Goal: Find contact information: Find contact information

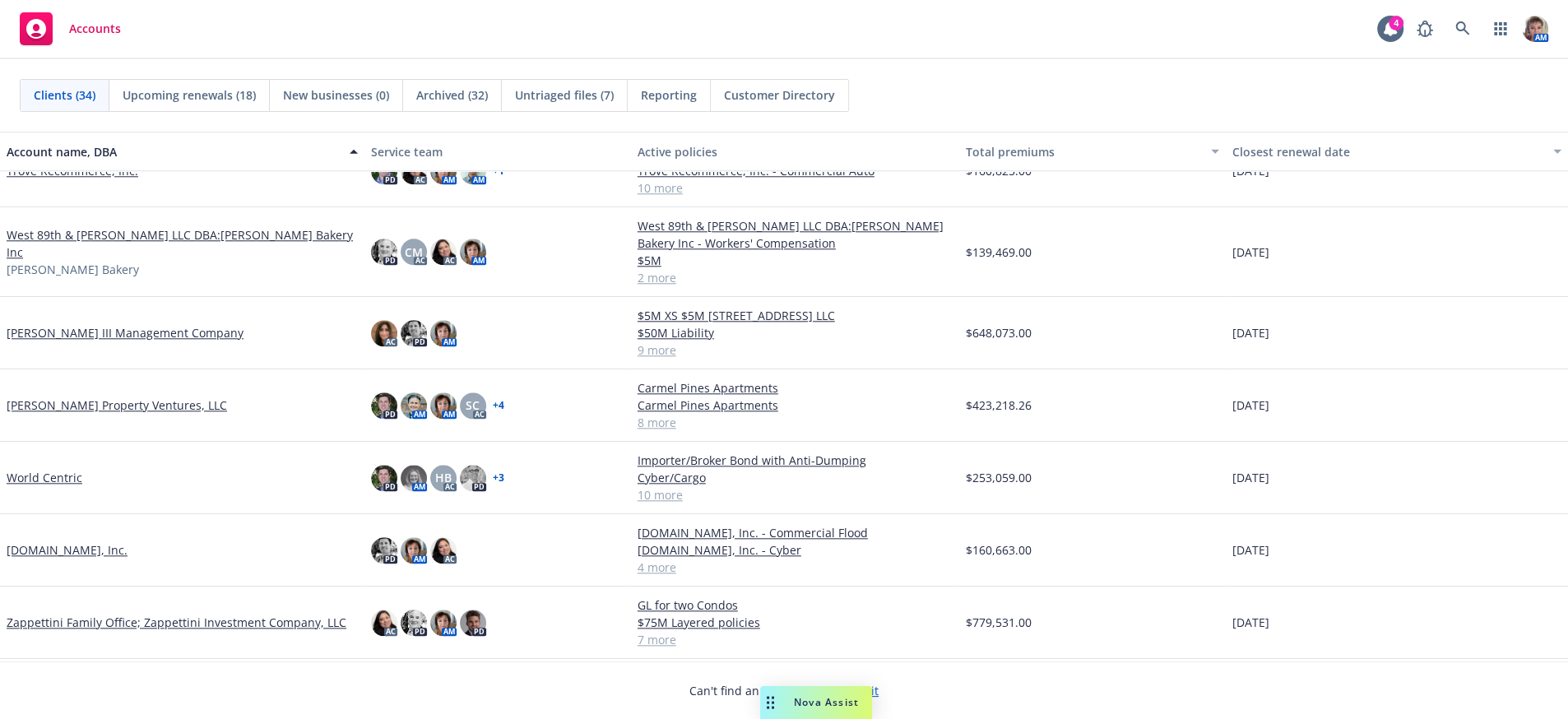
scroll to position [1835, 0]
click at [50, 400] on link "[PERSON_NAME] Property Ventures, LLC" at bounding box center [116, 404] width 221 height 17
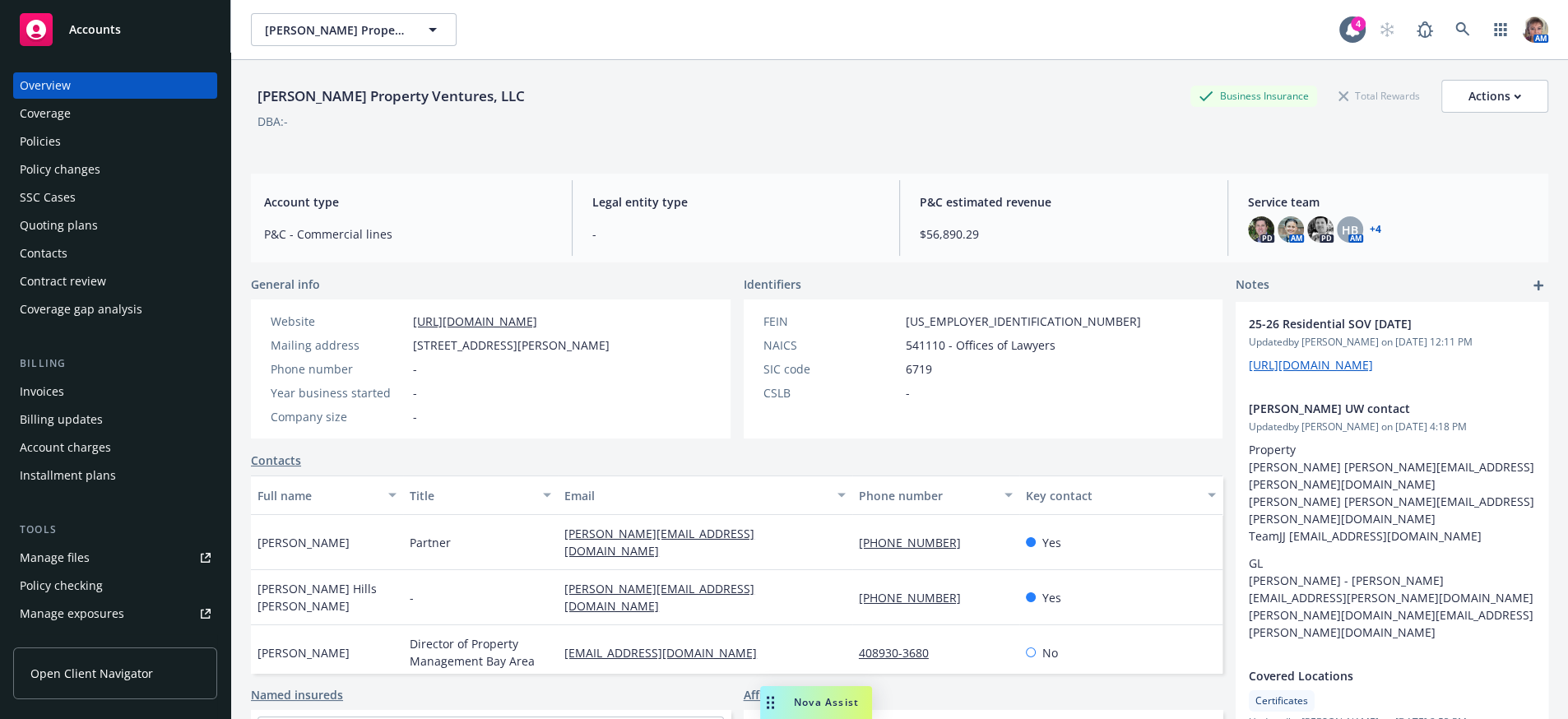
click at [39, 155] on div "Policies" at bounding box center [40, 141] width 41 height 26
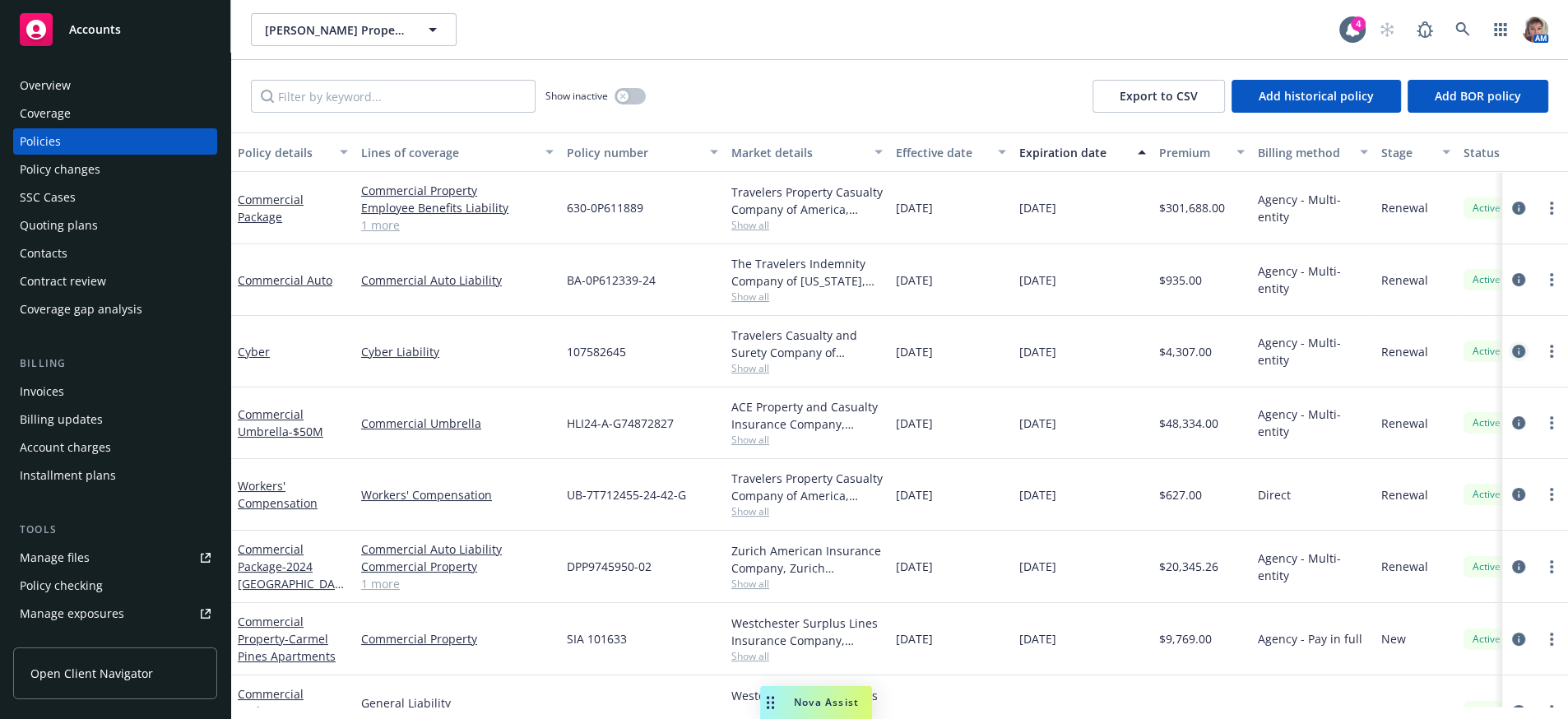
click at [1509, 361] on link "circleInformation" at bounding box center [1519, 352] width 20 height 20
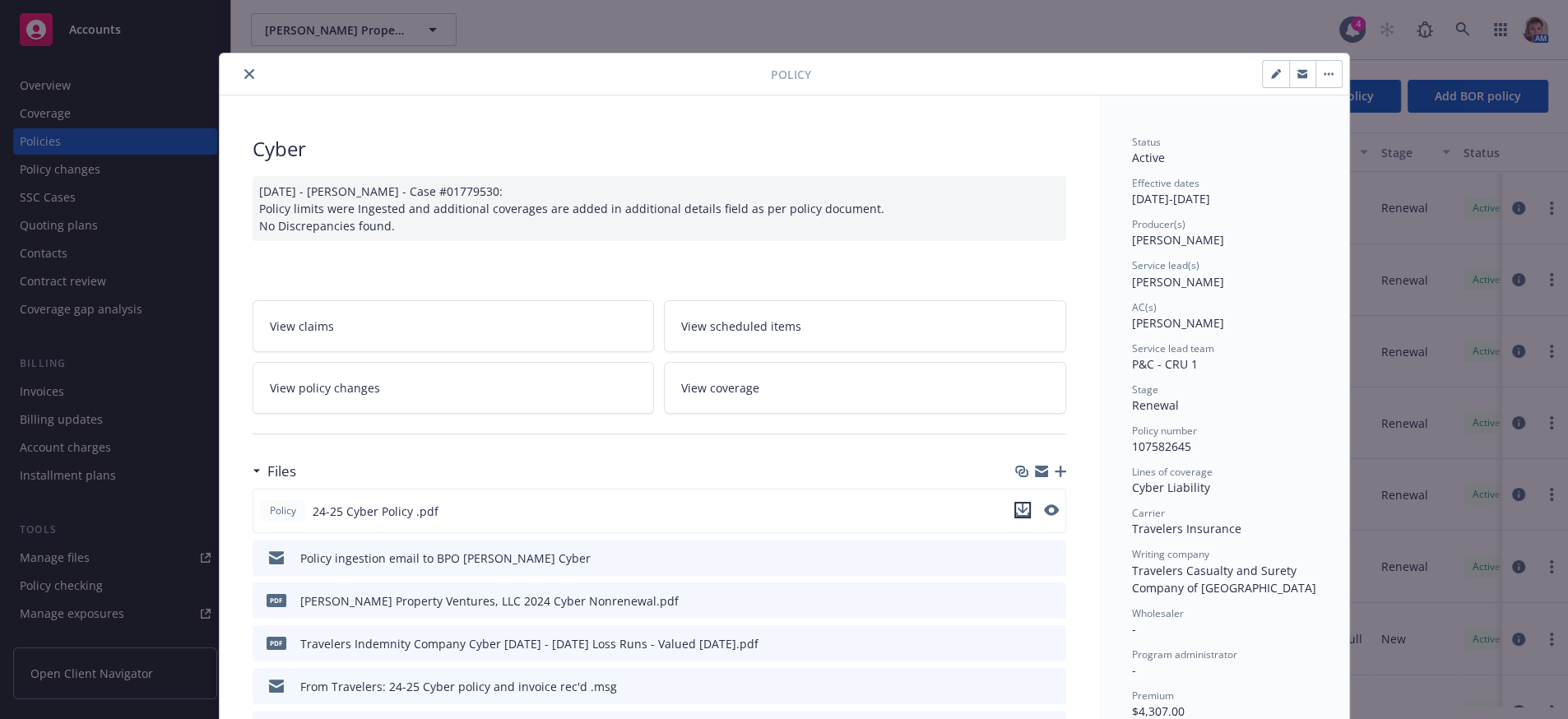
click at [1018, 516] on icon "download file" at bounding box center [1023, 510] width 13 height 13
click at [150, 340] on div "Policy Cyber 9/15/2025 - Sampath Vankayala - Case #01779530: Policy limits were…" at bounding box center [784, 359] width 1568 height 719
click at [245, 79] on icon "close" at bounding box center [249, 74] width 10 height 10
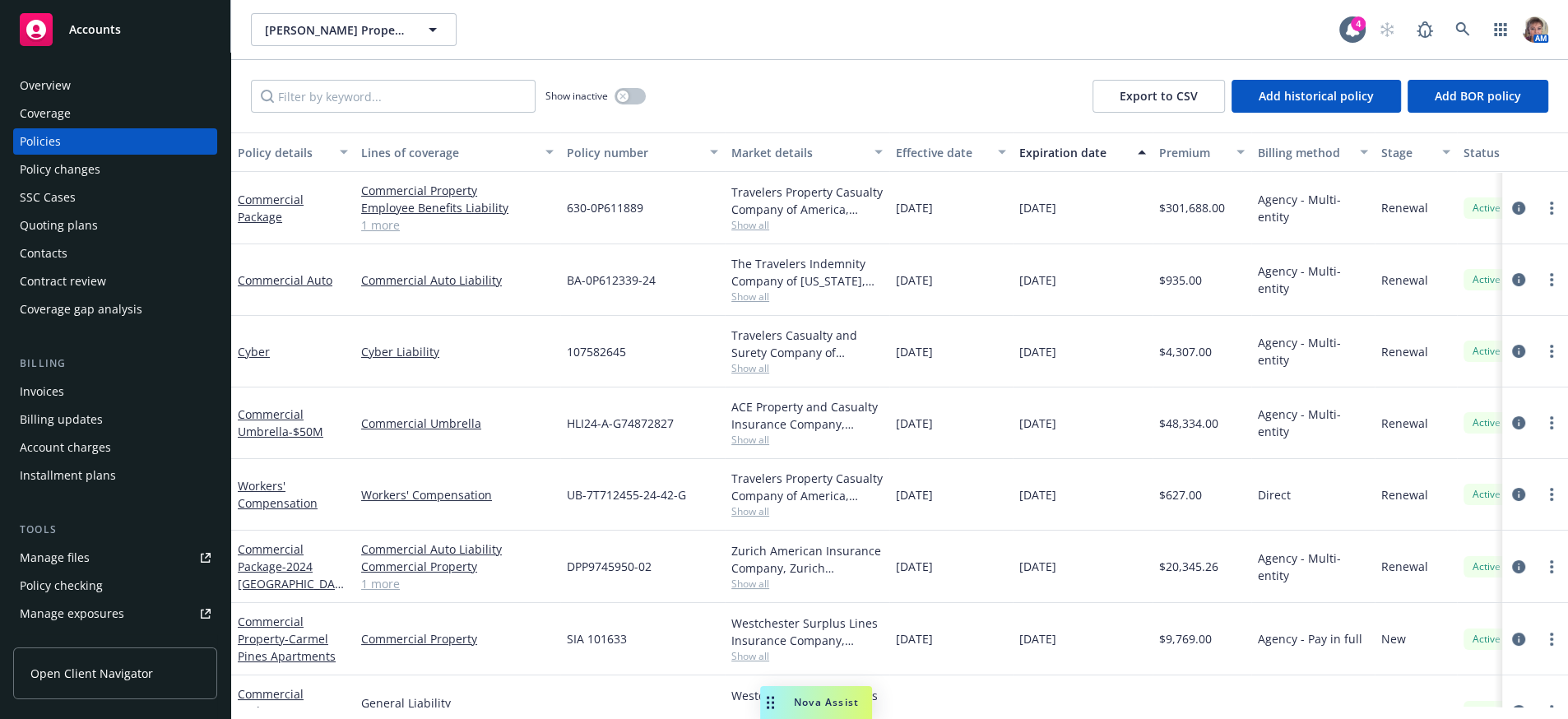
scroll to position [542, 0]
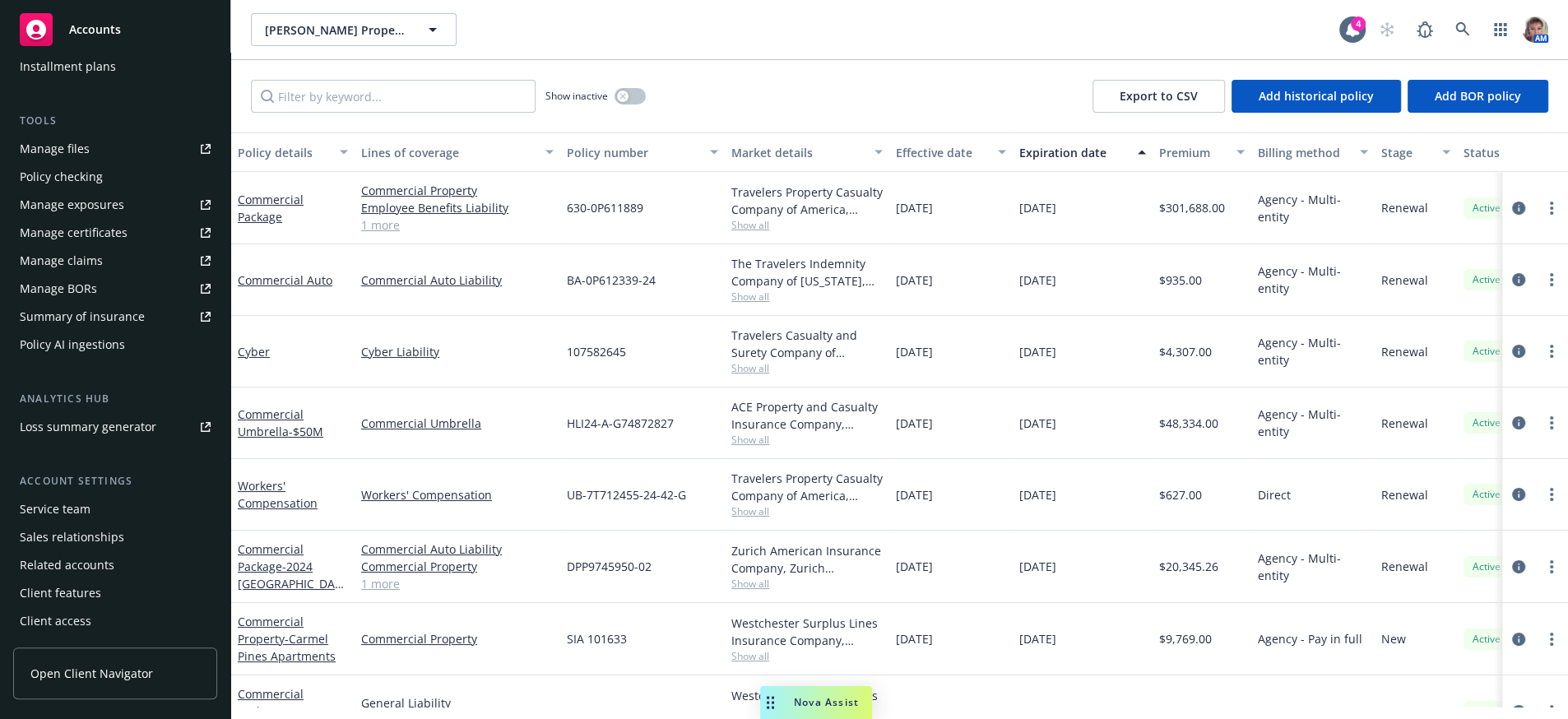
click at [53, 332] on div "Policy AI ingestions" at bounding box center [73, 345] width 105 height 26
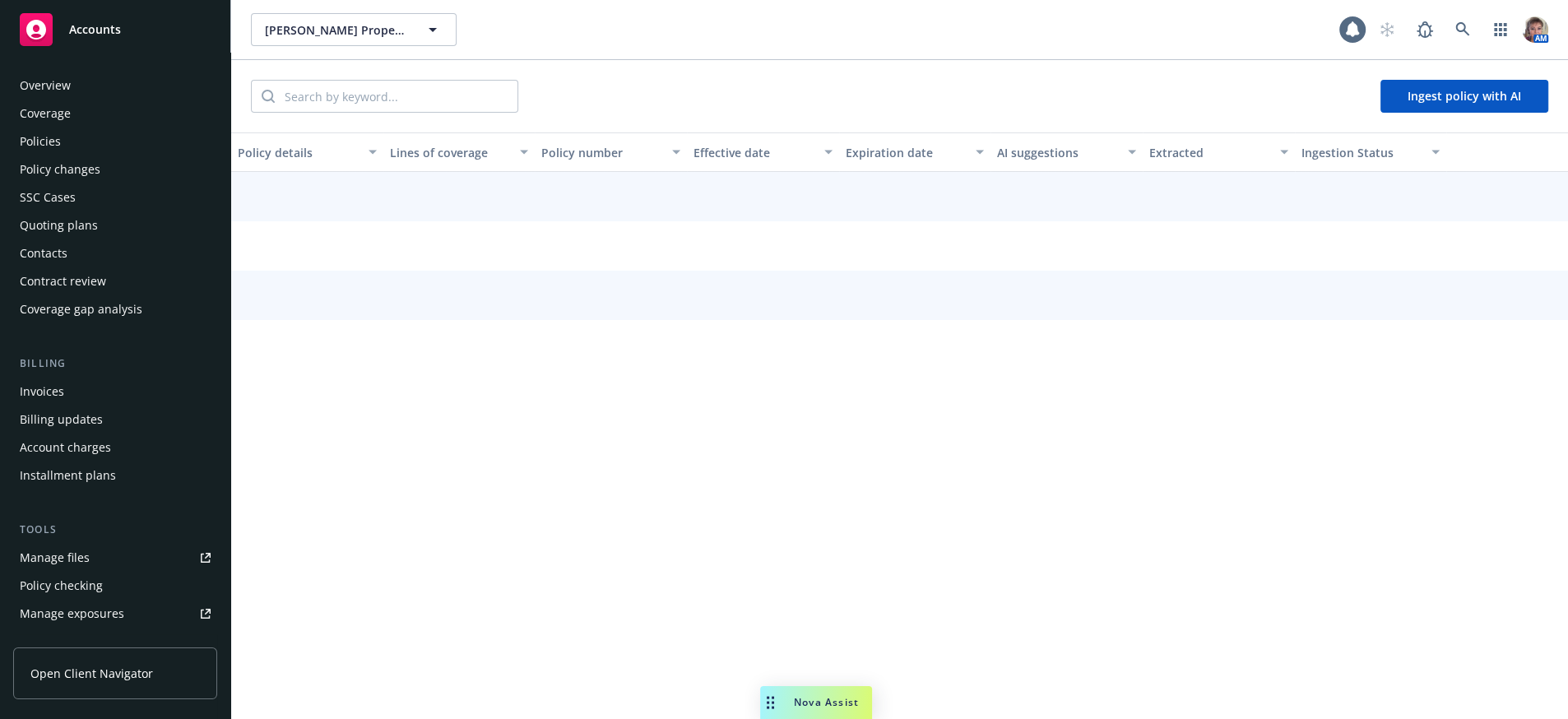
scroll to position [455, 0]
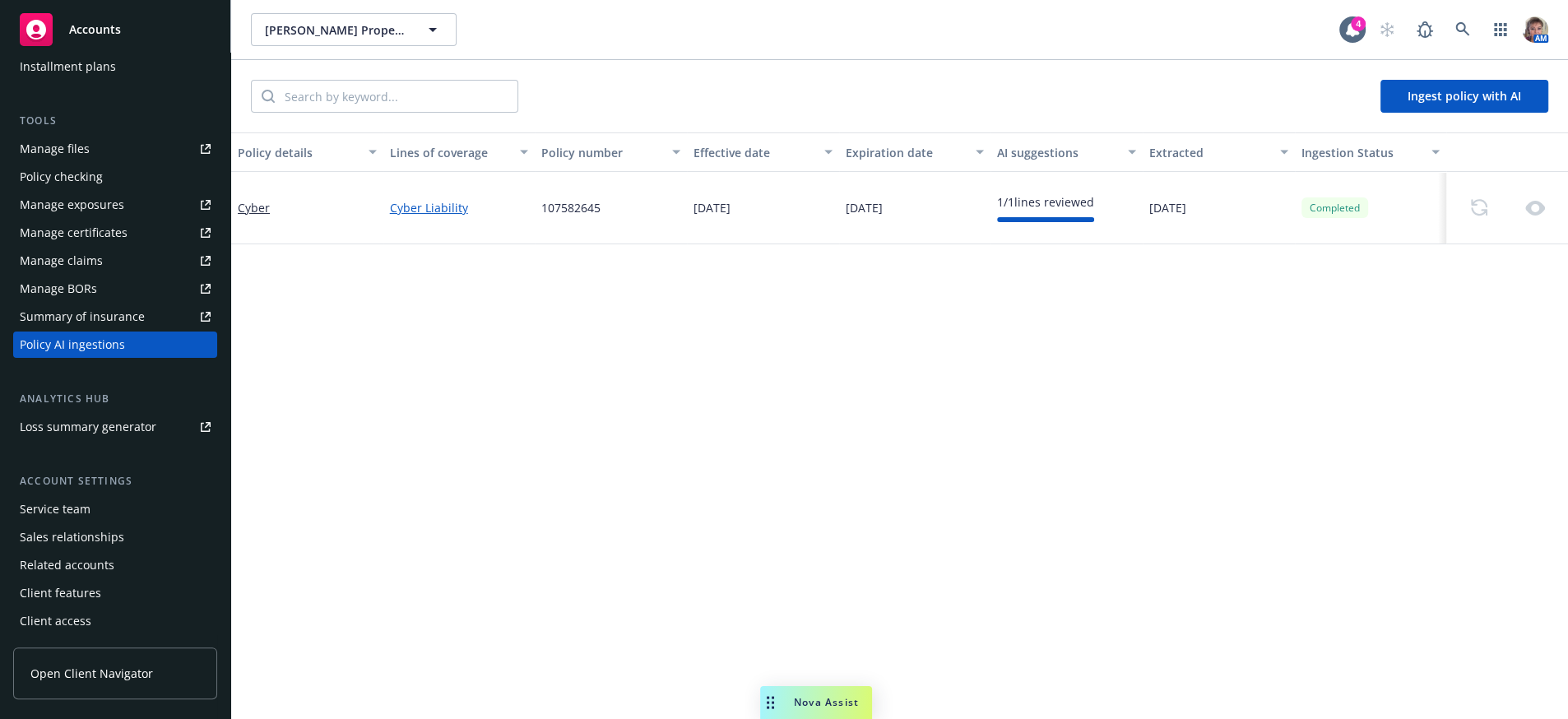
click at [1063, 211] on div "1 / 1 lines reviewed" at bounding box center [1045, 202] width 97 height 17
click at [404, 216] on link "Cyber Liability" at bounding box center [459, 207] width 139 height 17
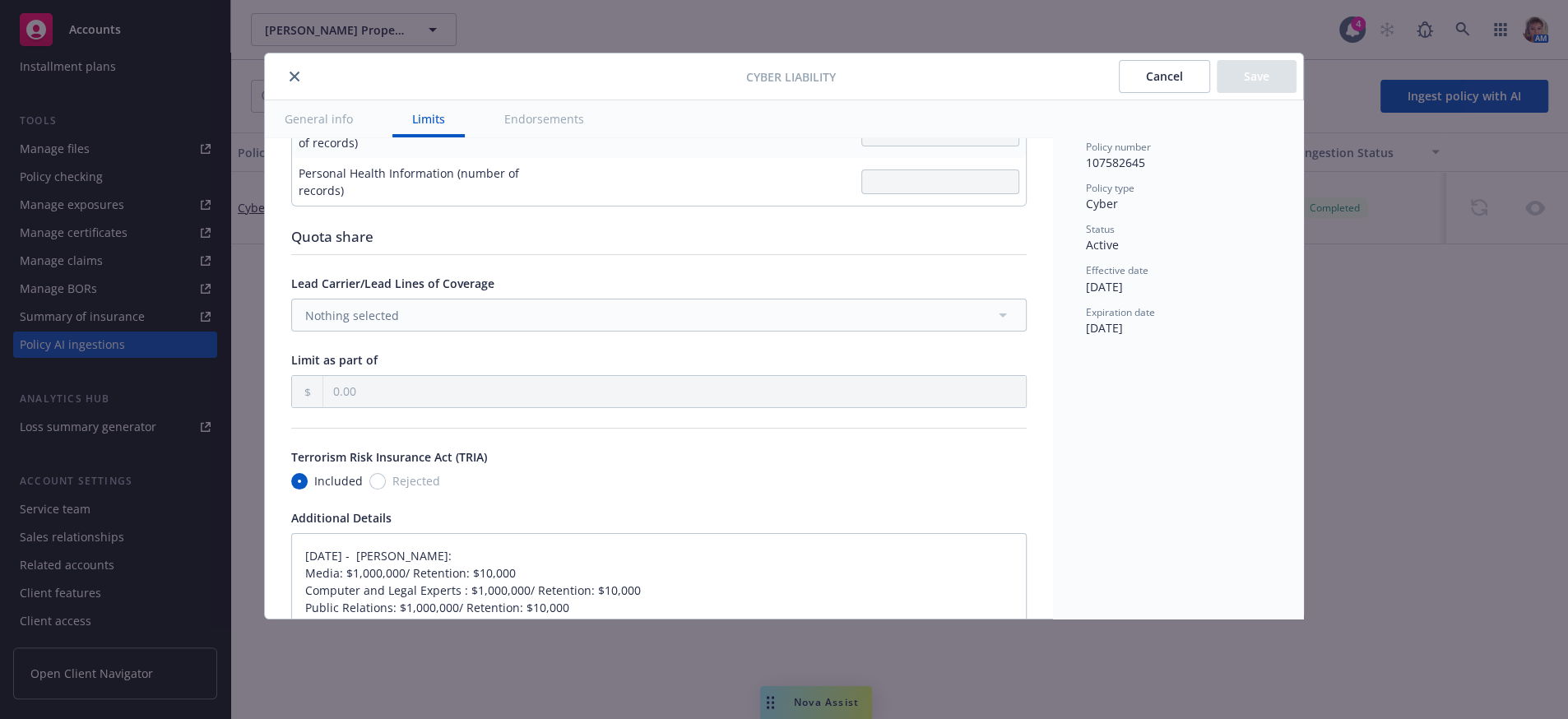
type textarea "x"
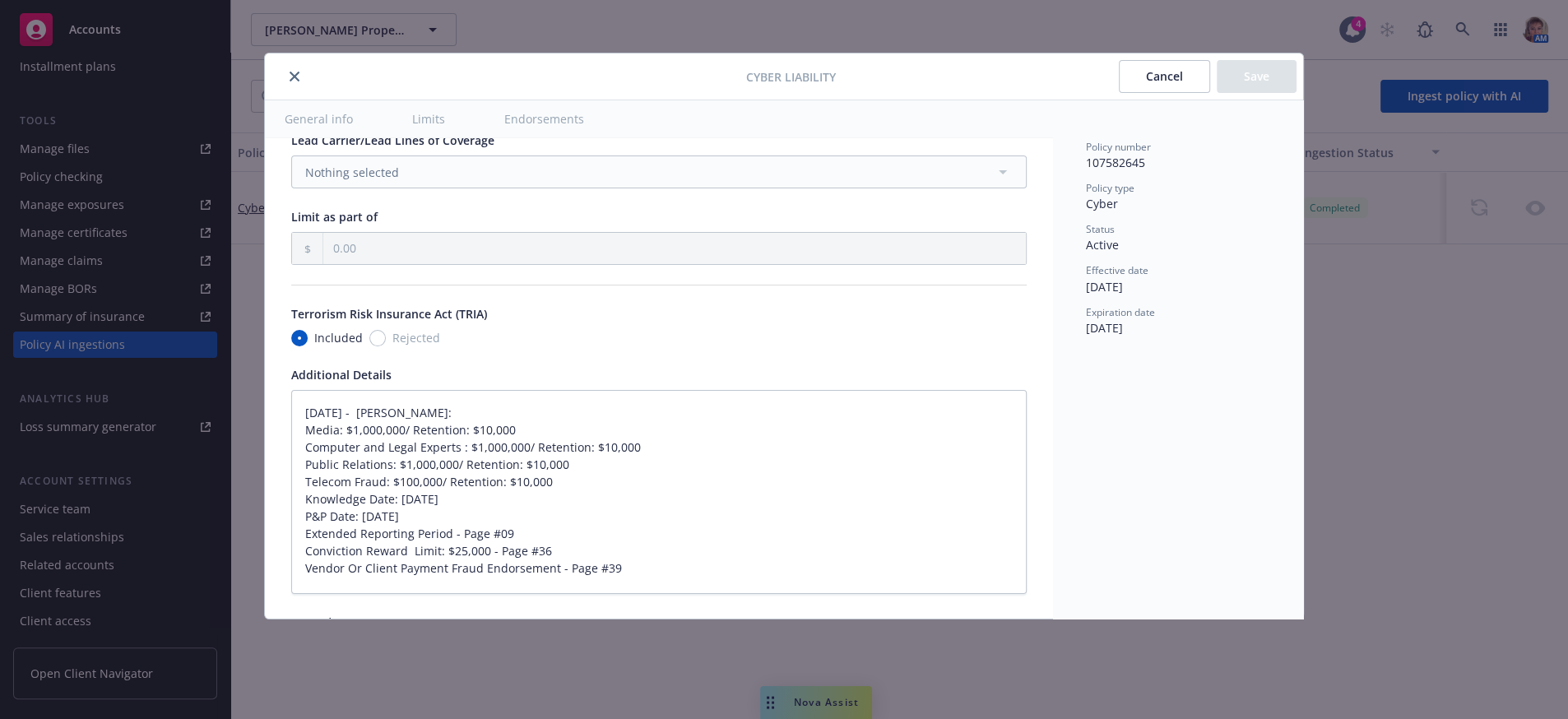
scroll to position [3334, 0]
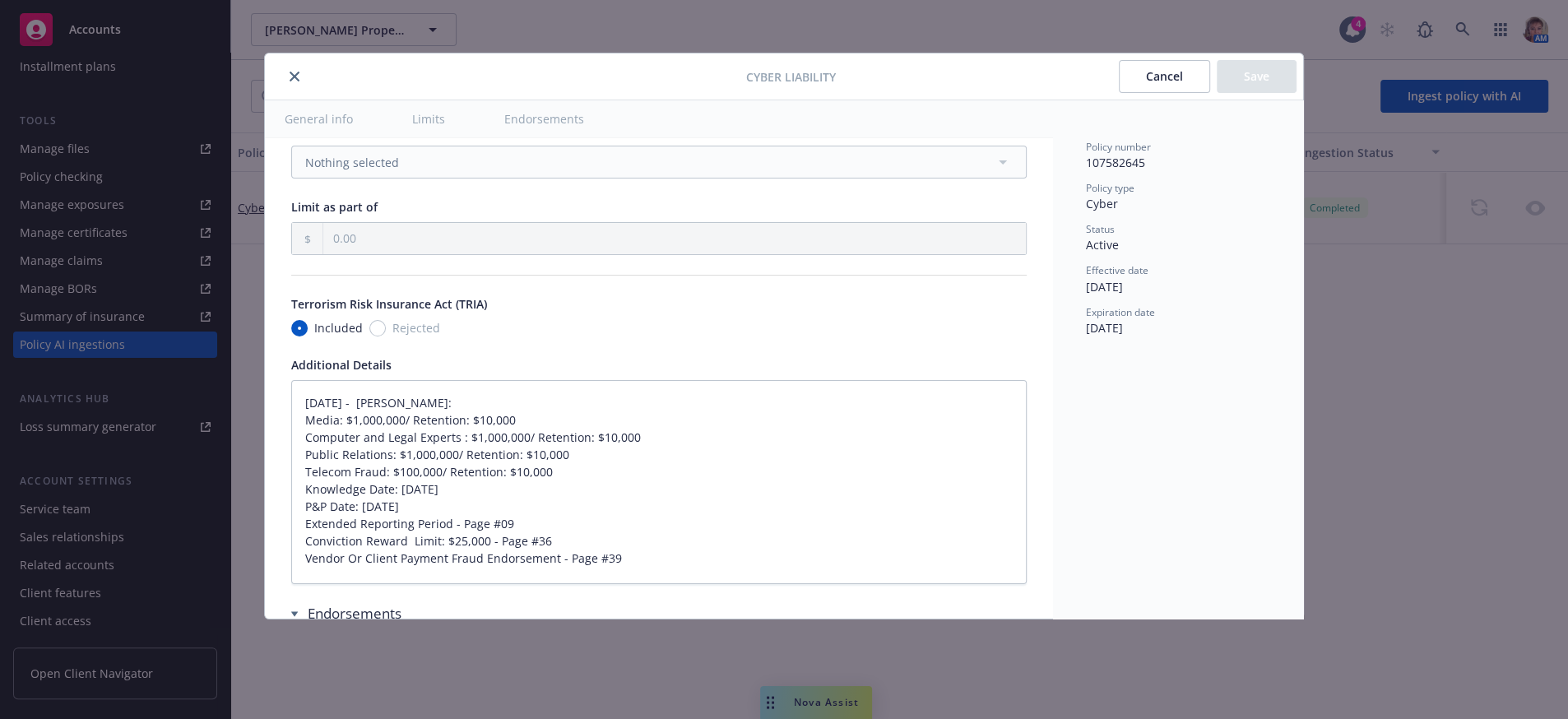
click at [1160, 83] on button "Cancel" at bounding box center [1164, 76] width 91 height 33
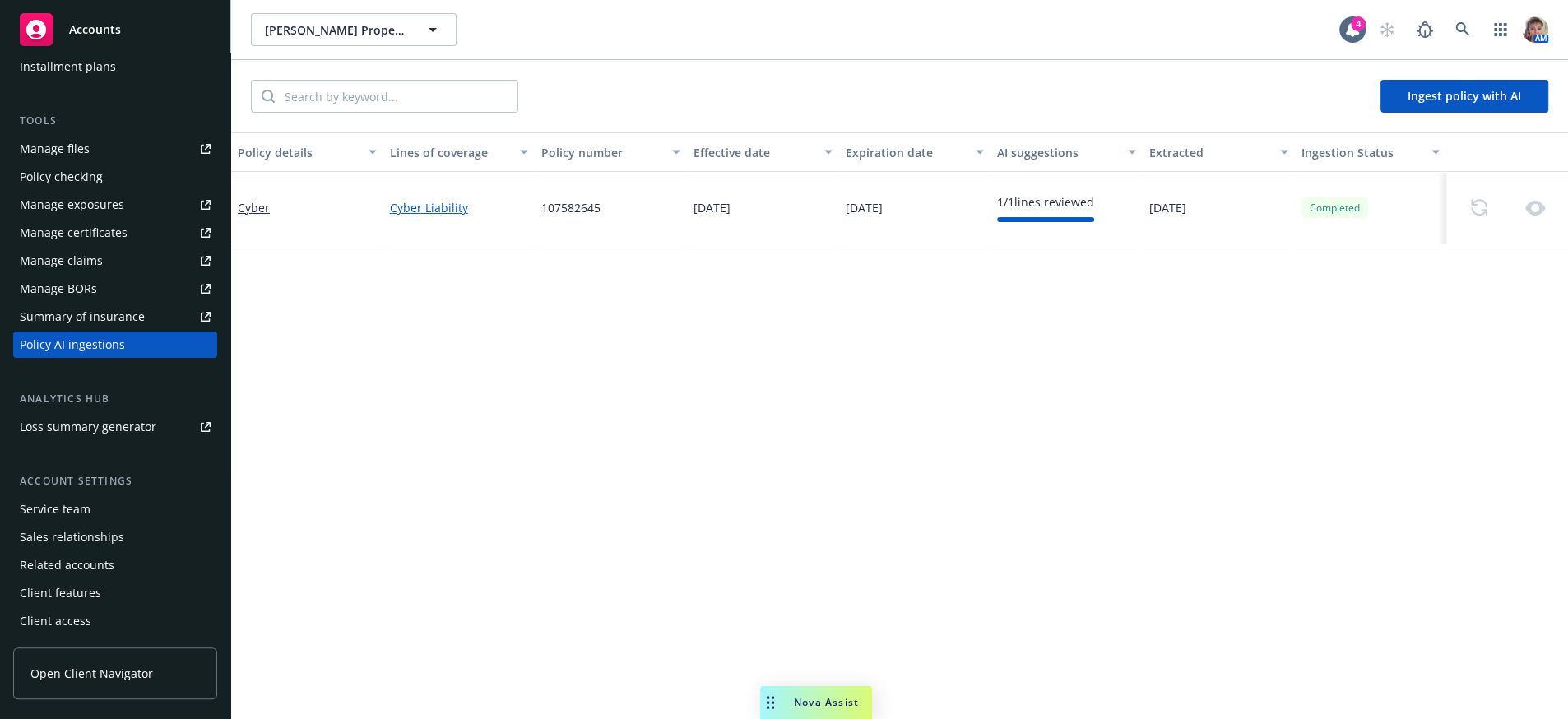
click at [875, 460] on div "Policy details Lines of coverage Policy number Effective date Expiration date A…" at bounding box center [899, 417] width 1337 height 570
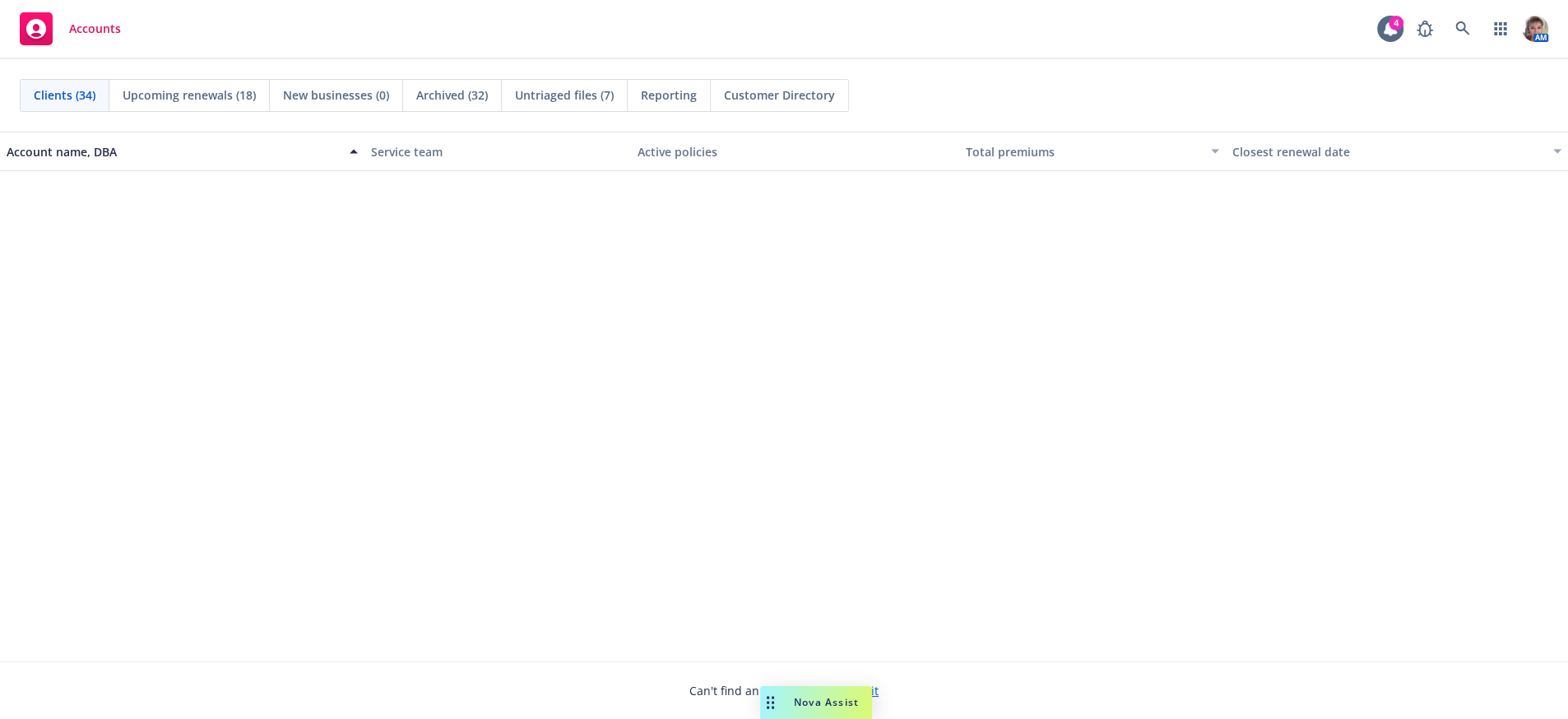
scroll to position [1754, 0]
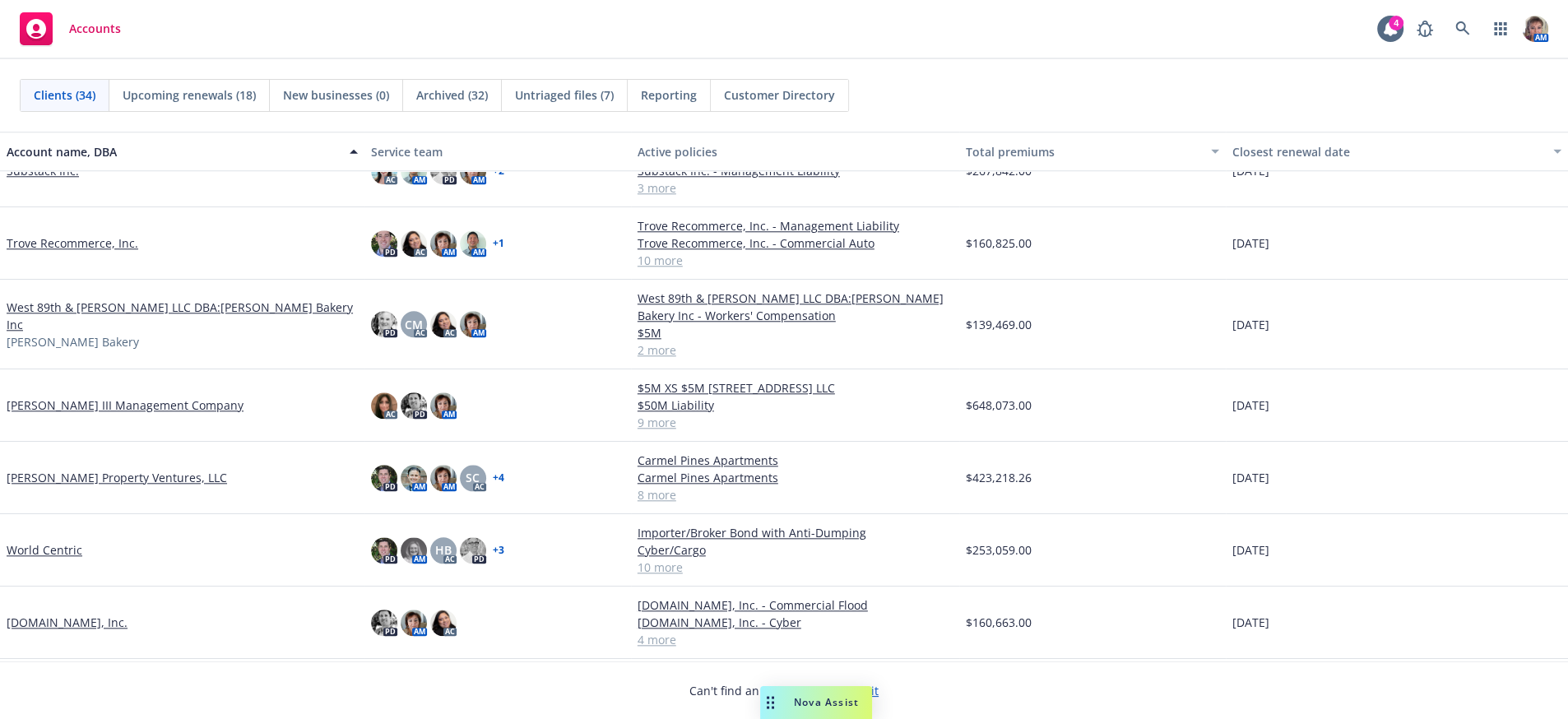
click at [43, 486] on link "[PERSON_NAME] Property Ventures, LLC" at bounding box center [116, 477] width 221 height 17
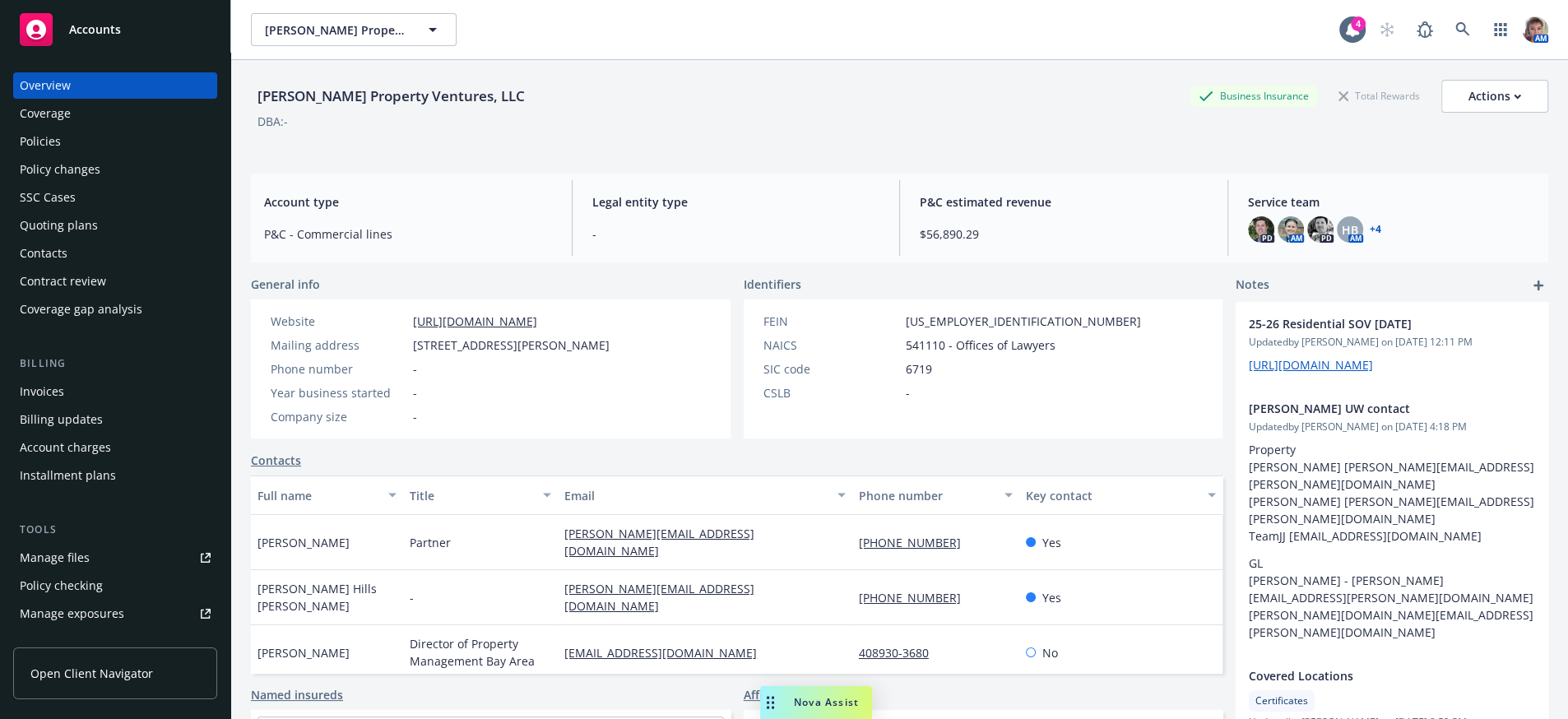
drag, startPoint x: 688, startPoint y: 347, endPoint x: 406, endPoint y: 348, distance: 282.0
click at [406, 348] on div "Mailing address 530 Emerson Street, Suite 150, Palo Alto, CA, 94301" at bounding box center [440, 345] width 352 height 17
copy div "[STREET_ADDRESS][PERSON_NAME]"
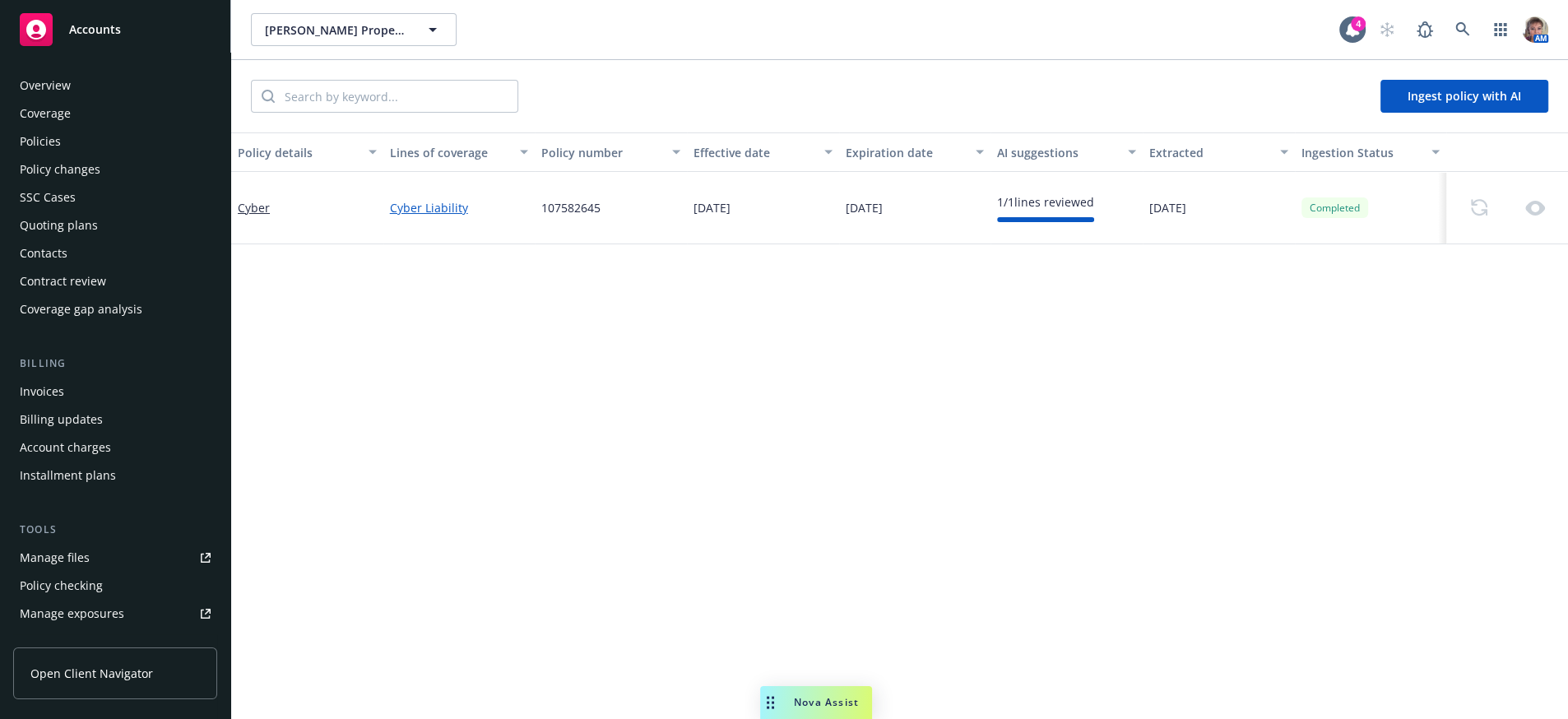
scroll to position [455, 0]
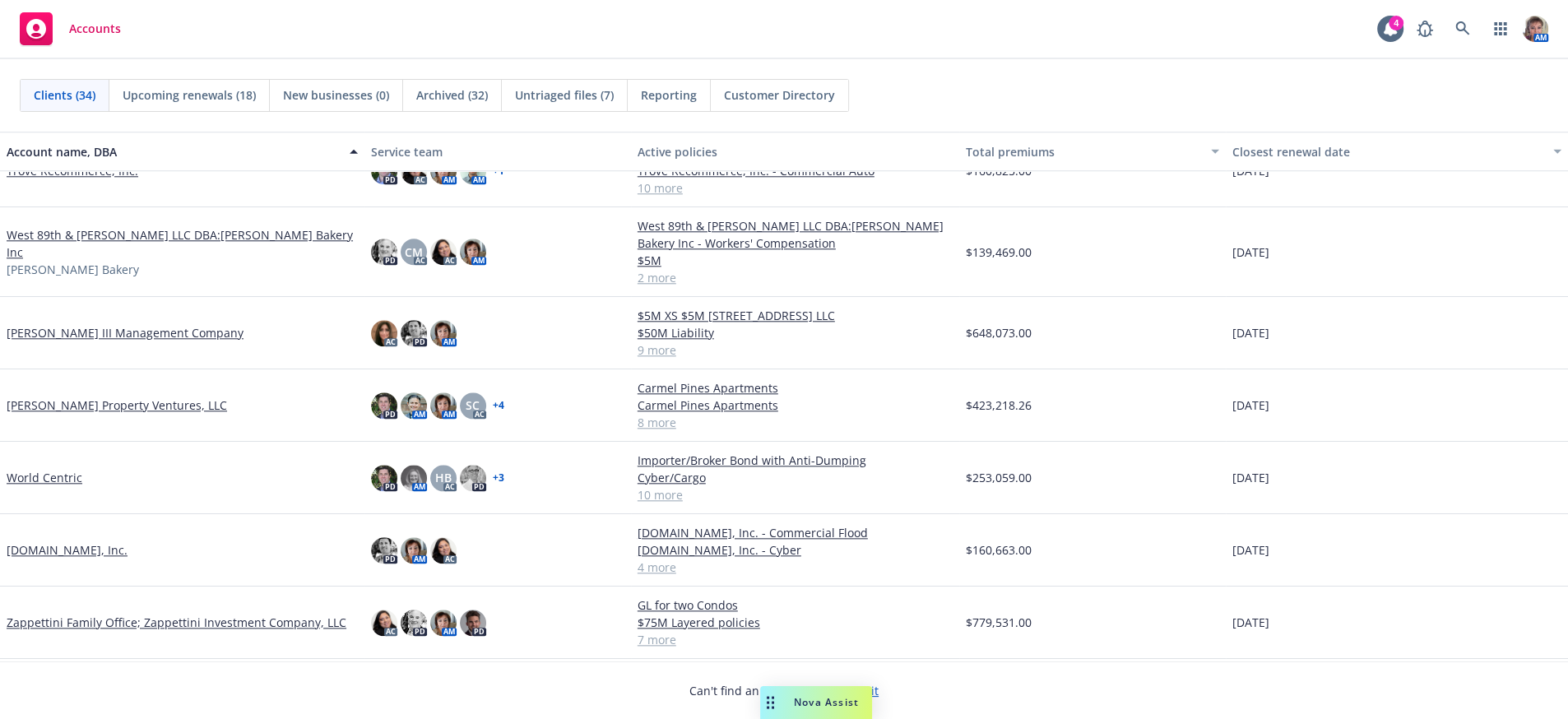
scroll to position [1835, 0]
click at [57, 408] on link "[PERSON_NAME] Property Ventures, LLC" at bounding box center [116, 404] width 221 height 17
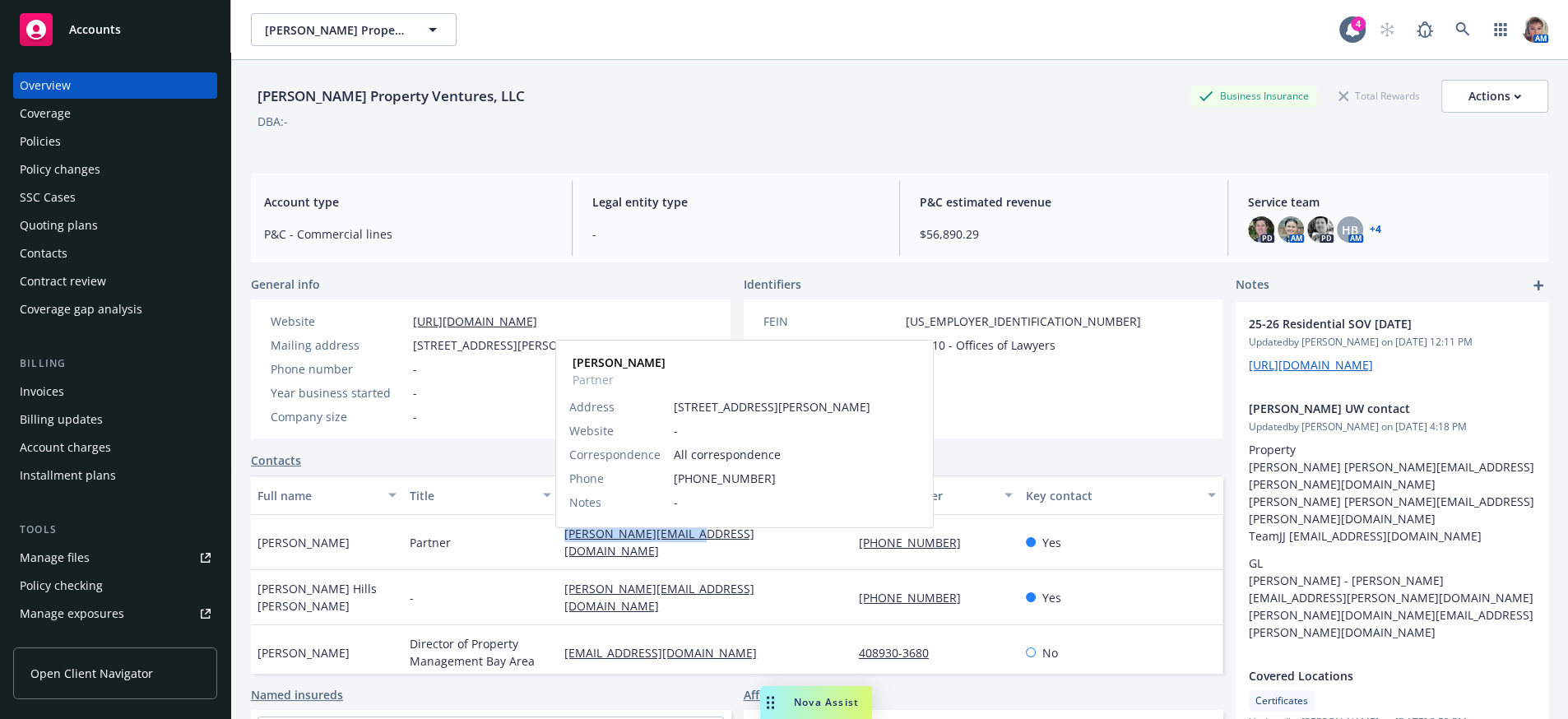
drag, startPoint x: 697, startPoint y: 549, endPoint x: 554, endPoint y: 554, distance: 143.1
click at [558, 554] on div "jamie@windyhillpv.com Jamie D'Alessandro Partner Address 530 Emerson Street Sui…" at bounding box center [705, 543] width 295 height 55
copy link "[PERSON_NAME][EMAIL_ADDRESS][DOMAIN_NAME]"
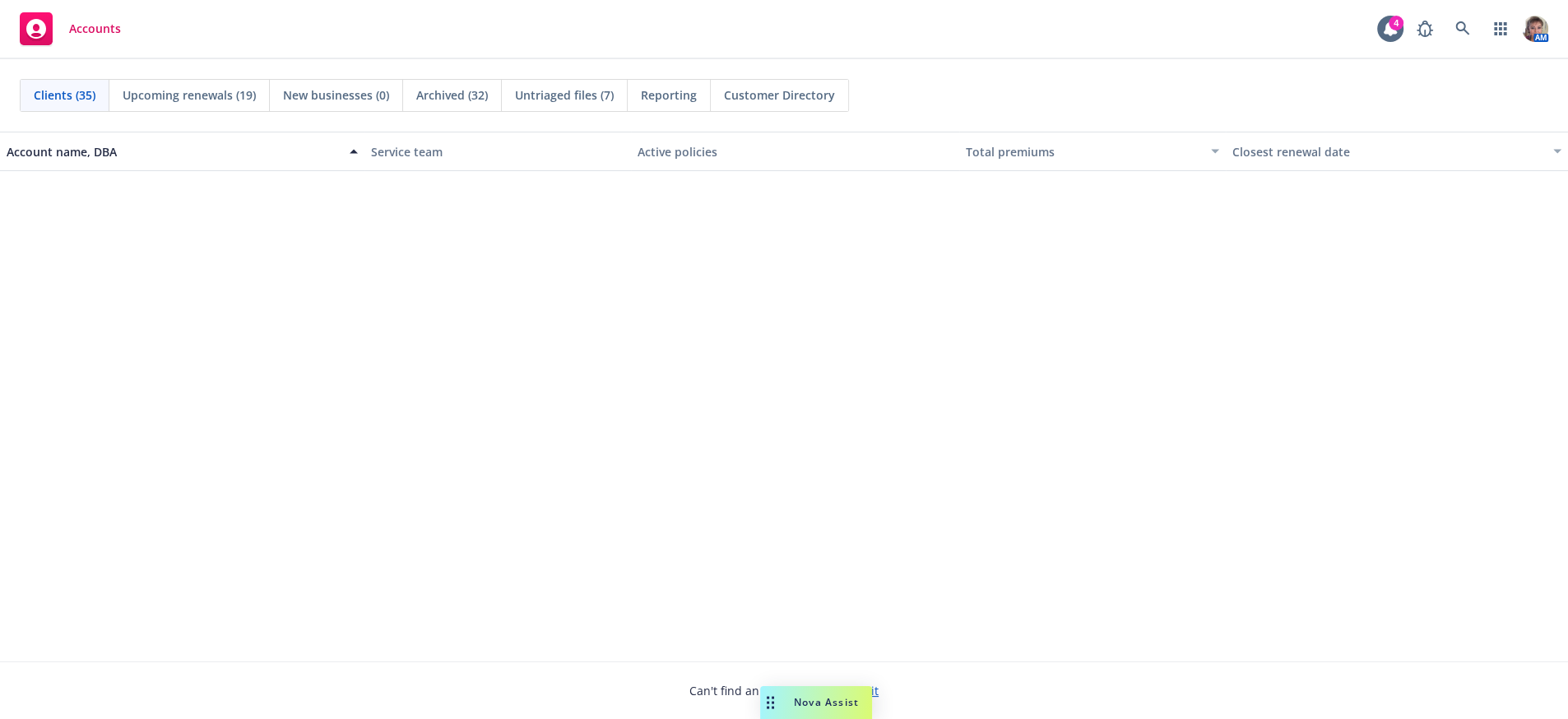
scroll to position [1821, 0]
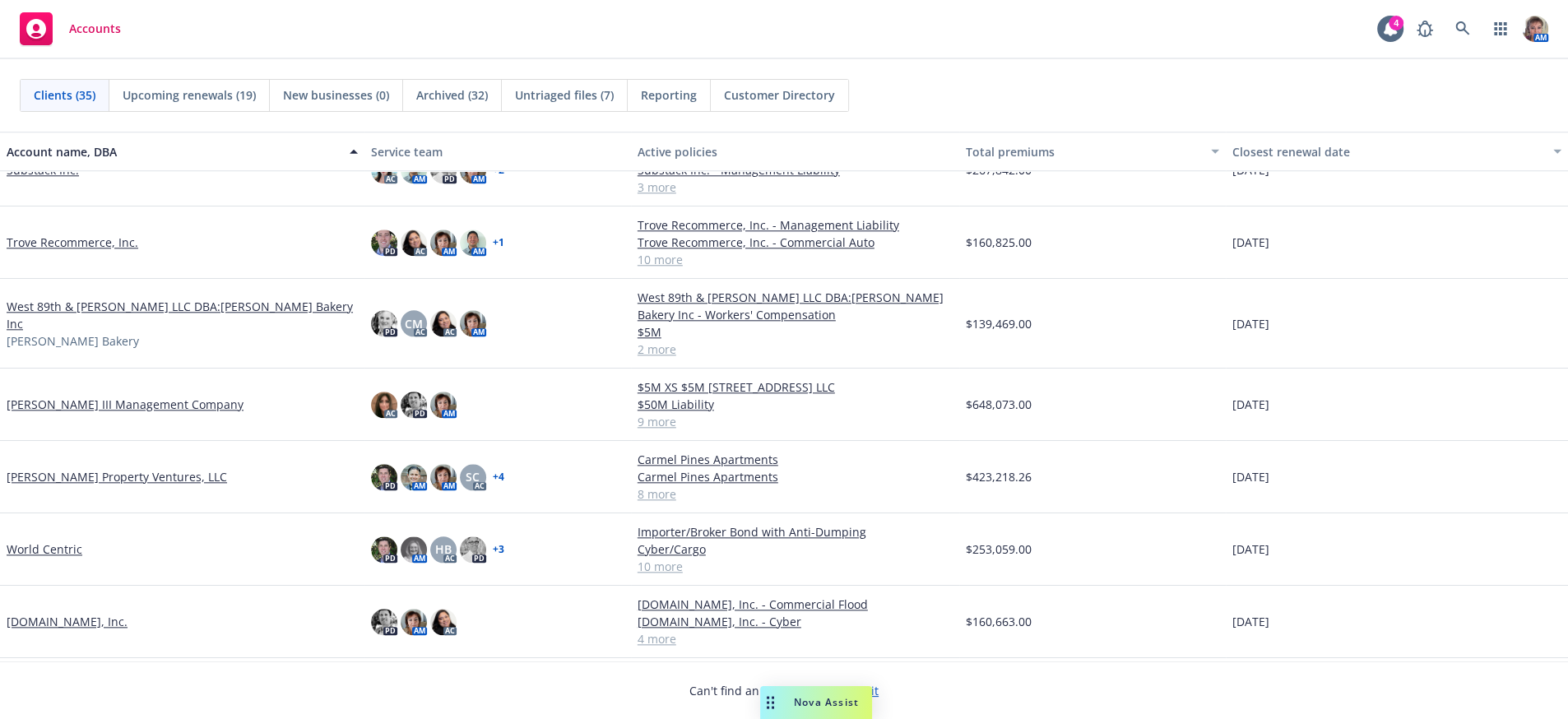
click at [29, 485] on link "[PERSON_NAME] Property Ventures, LLC" at bounding box center [116, 476] width 221 height 17
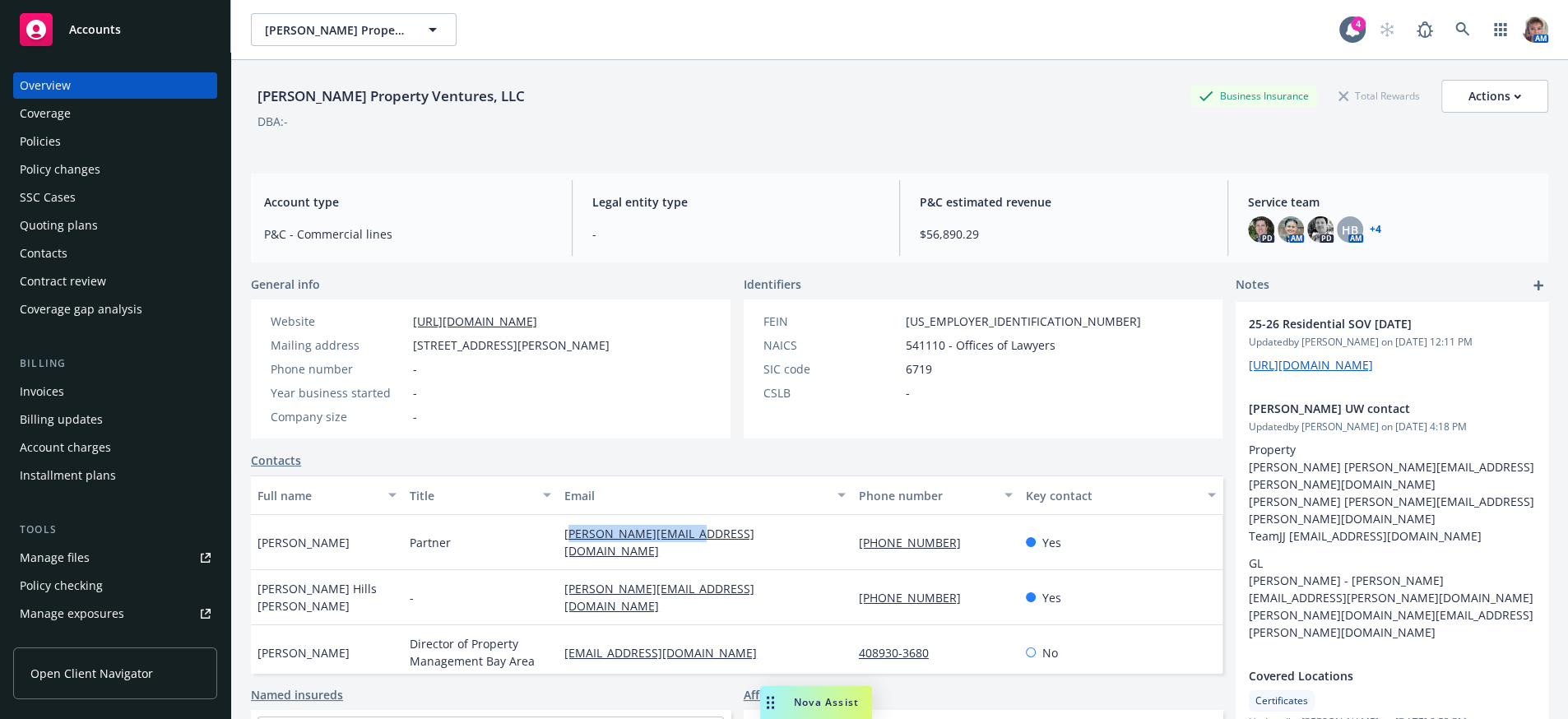
drag, startPoint x: 714, startPoint y: 548, endPoint x: 558, endPoint y: 560, distance: 156.5
click at [558, 560] on div "[PERSON_NAME][EMAIL_ADDRESS][DOMAIN_NAME]" at bounding box center [705, 543] width 295 height 55
click at [722, 560] on div "[PERSON_NAME][EMAIL_ADDRESS][DOMAIN_NAME]" at bounding box center [705, 543] width 295 height 55
drag, startPoint x: 715, startPoint y: 544, endPoint x: 547, endPoint y: 548, distance: 168.0
click at [558, 548] on div "[PERSON_NAME][EMAIL_ADDRESS][DOMAIN_NAME]" at bounding box center [705, 543] width 295 height 55
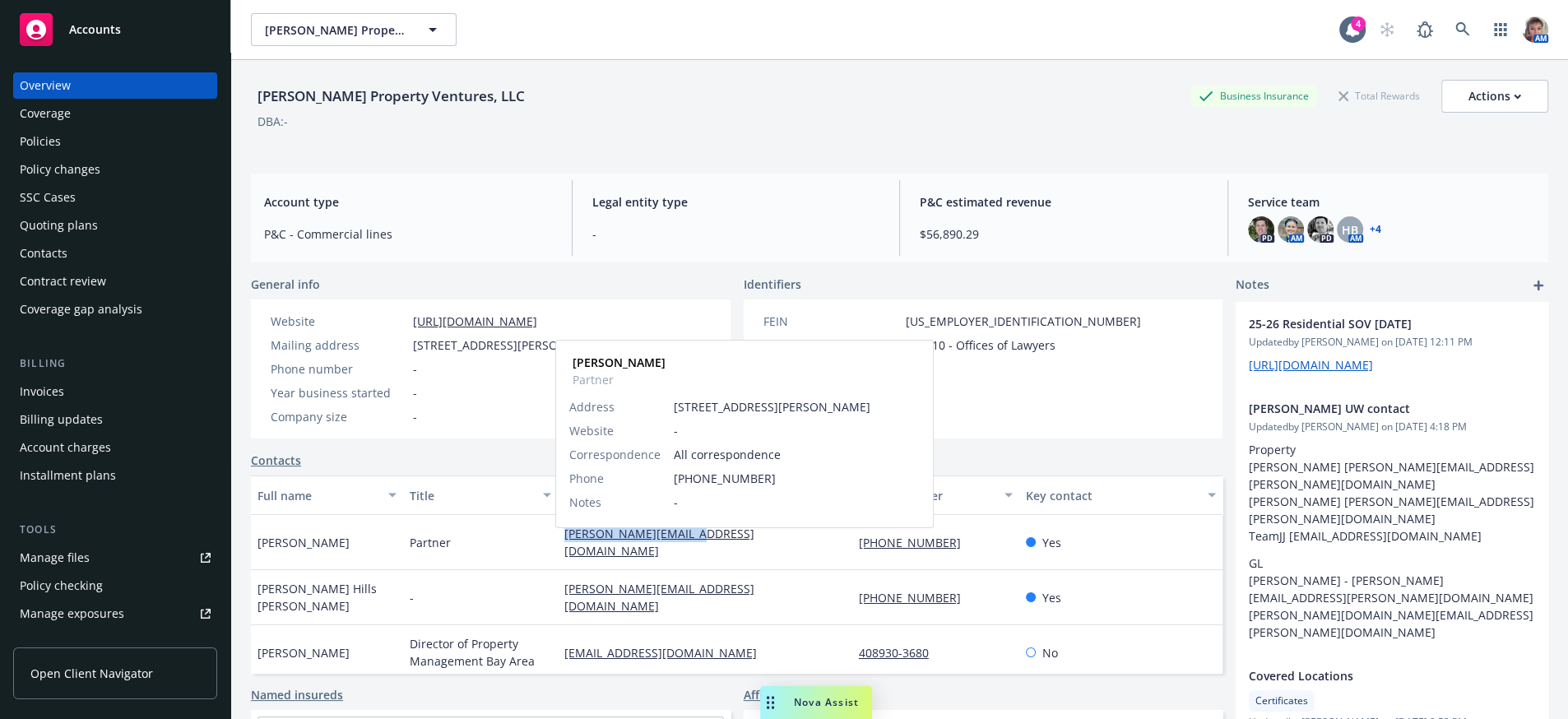
copy link "[PERSON_NAME][EMAIL_ADDRESS][DOMAIN_NAME]"
